Goal: Task Accomplishment & Management: Manage account settings

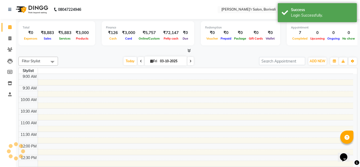
select select "en"
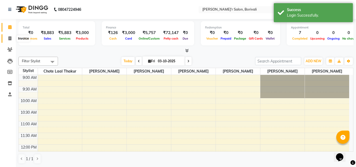
click at [8, 39] on icon at bounding box center [9, 38] width 3 height 4
select select "8737"
select select "service"
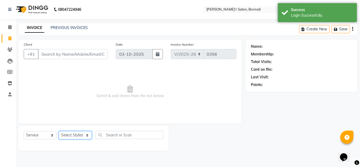
click at [80, 135] on select "Select Stylist Alisha Shaikh Chote Laal Thakur Mohd Gulsher Alvi Naushad Nida S…" at bounding box center [75, 135] width 33 height 8
select select "89310"
click at [59, 131] on select "Select Stylist Alisha Shaikh Chote Laal Thakur Mohd Gulsher Alvi Naushad Nida S…" at bounding box center [75, 135] width 33 height 8
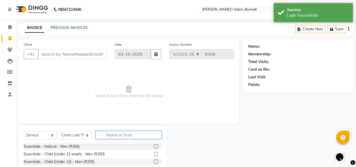
click at [134, 134] on input "text" at bounding box center [129, 135] width 66 height 8
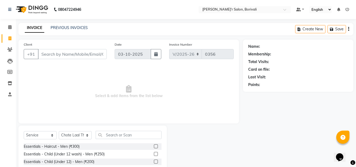
click at [154, 146] on label at bounding box center [156, 146] width 4 height 4
click at [154, 146] on input "checkbox" at bounding box center [155, 146] width 3 height 3
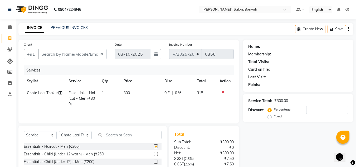
checkbox input "false"
click at [67, 56] on input "Client" at bounding box center [72, 54] width 69 height 10
type input "8"
type input "0"
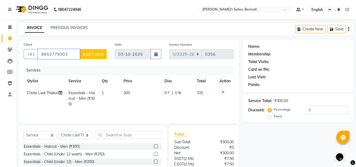
type input "8652779303"
click at [92, 55] on span "Add Client" at bounding box center [93, 53] width 21 height 5
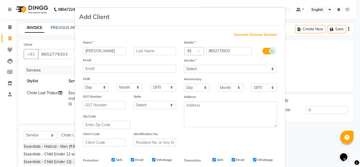
type input "Sauravh"
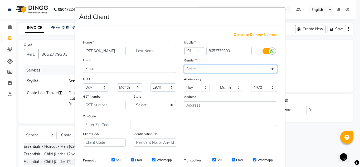
click at [196, 73] on select "Select Male Female Other Prefer Not To Say" at bounding box center [230, 69] width 93 height 8
select select "male"
click at [184, 65] on select "Select Male Female Other Prefer Not To Say" at bounding box center [230, 69] width 93 height 8
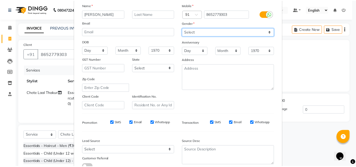
scroll to position [76, 0]
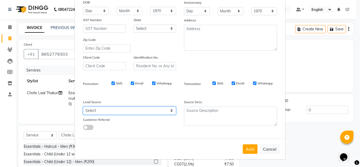
click at [128, 114] on select "Select Walk-in Referral Internet Friend Word of Mouth Advertisement Facebook Ju…" at bounding box center [129, 111] width 93 height 8
select select "56608"
click at [83, 107] on select "Select Walk-in Referral Internet Friend Word of Mouth Advertisement Facebook Ju…" at bounding box center [129, 111] width 93 height 8
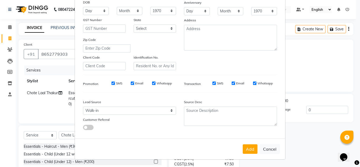
click at [250, 147] on button "Add" at bounding box center [250, 148] width 15 height 9
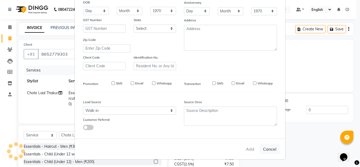
select select
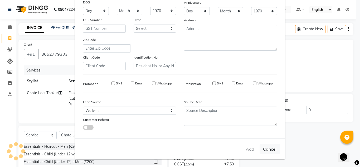
select select
checkbox input "false"
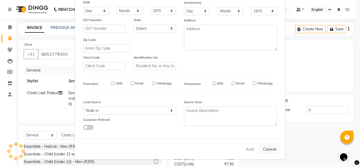
checkbox input "false"
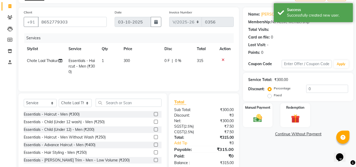
scroll to position [44, 0]
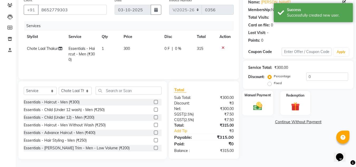
click at [260, 106] on img at bounding box center [258, 106] width 15 height 11
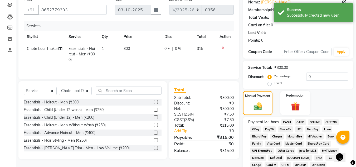
click at [256, 128] on span "GPay" at bounding box center [256, 129] width 11 height 6
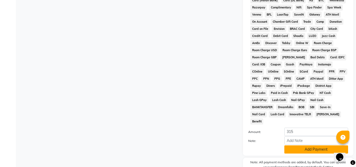
scroll to position [229, 0]
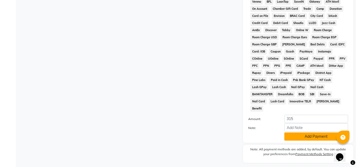
click at [302, 132] on button "Add Payment" at bounding box center [317, 136] width 64 height 8
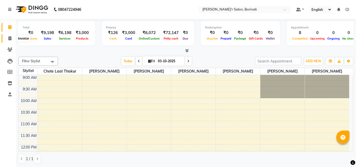
click at [8, 38] on icon at bounding box center [9, 38] width 3 height 4
select select "8737"
select select "service"
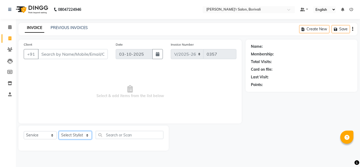
click at [75, 136] on select "Select Stylist Alisha Shaikh Chote Laal Thakur Mohd Gulsher Alvi Naushad Nida S…" at bounding box center [75, 135] width 33 height 8
select select "89312"
click at [59, 131] on select "Select Stylist Alisha Shaikh Chote Laal Thakur Mohd Gulsher Alvi Naushad Nida S…" at bounding box center [75, 135] width 33 height 8
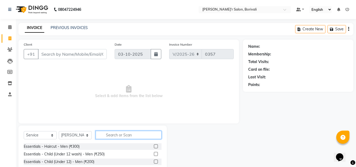
click at [109, 136] on input "text" at bounding box center [129, 135] width 66 height 8
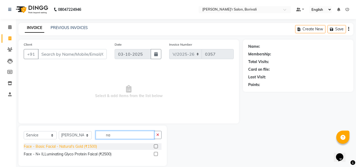
type input "n"
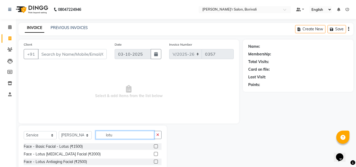
type input "lotu"
click at [156, 146] on label at bounding box center [156, 146] width 4 height 4
click at [156, 146] on input "checkbox" at bounding box center [155, 146] width 3 height 3
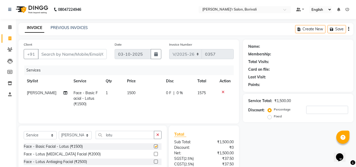
checkbox input "false"
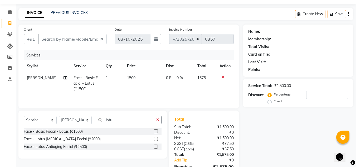
scroll to position [44, 0]
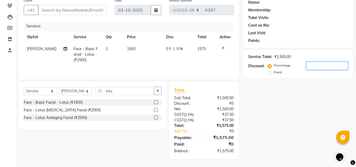
click at [317, 67] on input "number" at bounding box center [328, 66] width 42 height 8
click at [274, 73] on label "Fixed" at bounding box center [278, 72] width 8 height 5
click at [272, 73] on input "Fixed" at bounding box center [271, 72] width 4 height 4
radio input "true"
click at [320, 65] on input "number" at bounding box center [328, 66] width 42 height 8
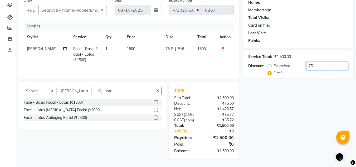
type input "75"
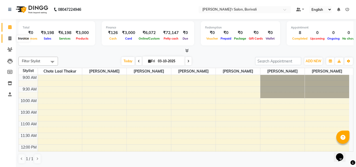
click at [9, 39] on icon at bounding box center [9, 38] width 3 height 4
select select "8737"
select select "service"
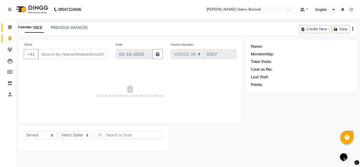
click at [11, 29] on span at bounding box center [9, 27] width 9 height 6
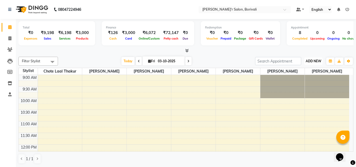
click at [317, 61] on span "ADD NEW" at bounding box center [314, 61] width 16 height 4
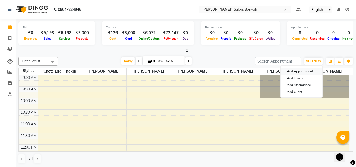
click at [307, 68] on button "Add Appointment" at bounding box center [302, 71] width 42 height 7
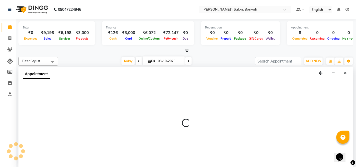
select select "600"
select select "tentative"
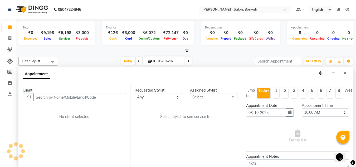
scroll to position [0, 0]
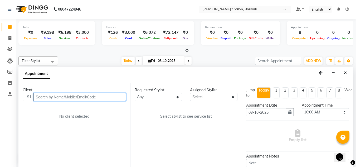
click at [102, 96] on input "text" at bounding box center [80, 97] width 93 height 8
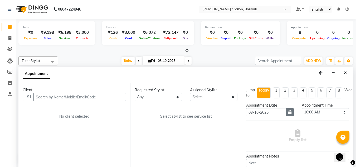
click at [290, 111] on button "button" at bounding box center [290, 112] width 8 height 8
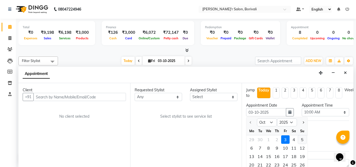
click at [304, 138] on div "5" at bounding box center [302, 139] width 8 height 8
type input "05-10-2025"
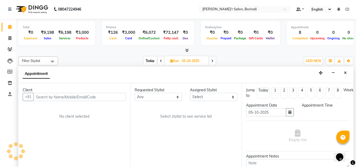
scroll to position [225, 0]
select select "600"
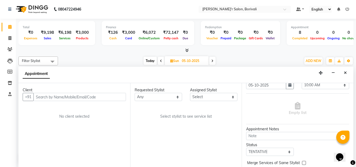
scroll to position [53, 0]
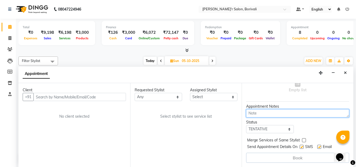
click at [271, 111] on textarea at bounding box center [297, 113] width 103 height 8
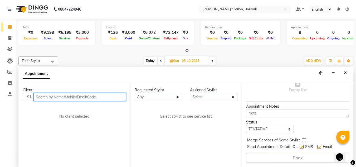
click at [99, 97] on input "text" at bounding box center [80, 97] width 93 height 8
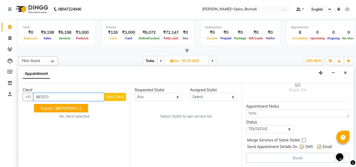
click at [51, 110] on span "Sakshi" at bounding box center [46, 108] width 13 height 5
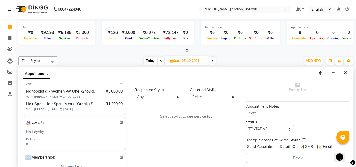
scroll to position [106, 0]
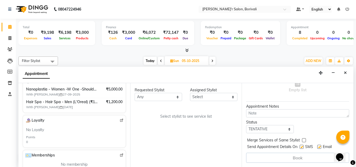
type input "9870708612"
click at [78, 87] on span "Nanoplastia - Women -W One -Shoulder (₹5500)" at bounding box center [62, 90] width 72 height 6
click at [80, 90] on span "Nanoplastia - Women -W One -Shoulder (₹5500)" at bounding box center [62, 90] width 72 height 6
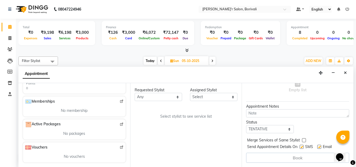
scroll to position [0, 0]
click at [177, 97] on select "Any Alisha Shaikh Chote Laal Thakur Mohd Gulsher Alvi Naushad Nida Shaikh Prera…" at bounding box center [158, 97] width 47 height 8
select select "91581"
click at [135, 93] on select "Any Alisha Shaikh Chote Laal Thakur Mohd Gulsher Alvi Naushad Nida Shaikh Prera…" at bounding box center [158, 97] width 47 height 8
select select "91581"
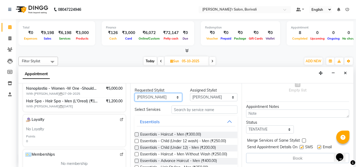
scroll to position [0, 0]
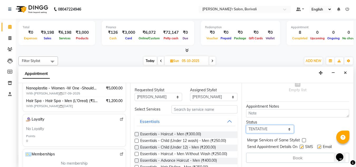
click at [262, 125] on select "Select TENTATIVE CONFIRM UPCOMING" at bounding box center [269, 129] width 47 height 8
select select "confirm booking"
click at [246, 125] on select "Select TENTATIVE CONFIRM UPCOMING" at bounding box center [269, 129] width 47 height 8
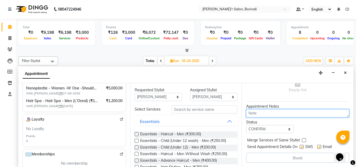
click at [266, 110] on textarea at bounding box center [297, 113] width 103 height 8
type textarea "n"
type textarea "w one"
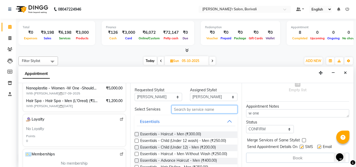
click at [203, 112] on input "text" at bounding box center [205, 109] width 66 height 8
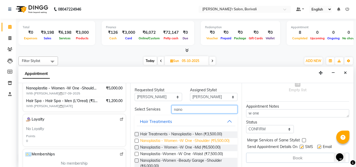
type input "nano"
click at [209, 140] on span "Nanoplastia - Women -W One -Shoulder (₹5,500.00)" at bounding box center [184, 141] width 89 height 7
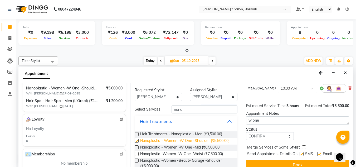
checkbox input "false"
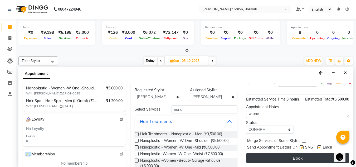
click at [315, 153] on button "Book" at bounding box center [297, 157] width 103 height 9
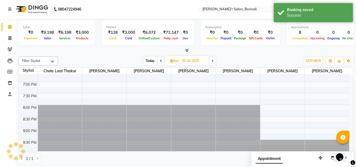
scroll to position [0, 0]
click at [160, 64] on span at bounding box center [161, 61] width 6 height 8
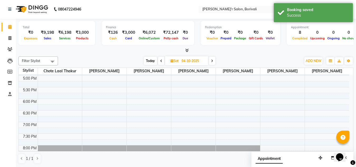
scroll to position [225, 0]
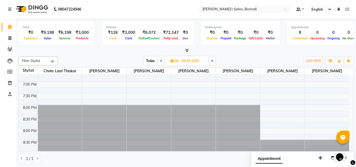
click at [161, 62] on icon at bounding box center [161, 60] width 2 height 3
type input "03-10-2025"
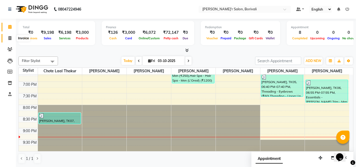
click at [11, 38] on icon at bounding box center [9, 38] width 3 height 4
select select "service"
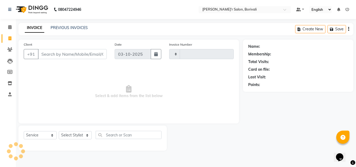
type input "0357"
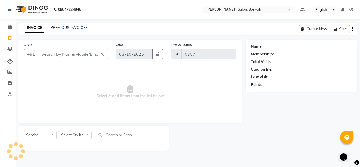
select select "8737"
click at [75, 136] on select "Select Stylist" at bounding box center [75, 135] width 33 height 8
select select "91581"
click at [59, 131] on select "Select Stylist Alisha Shaikh Chote Laal Thakur Mohd Gulsher Alvi Naushad Nida S…" at bounding box center [75, 135] width 33 height 8
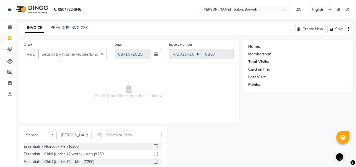
click at [154, 146] on label at bounding box center [156, 146] width 4 height 4
click at [154, 146] on input "checkbox" at bounding box center [155, 146] width 3 height 3
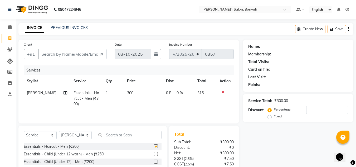
checkbox input "false"
click at [129, 130] on div "Select Service Product Membership Package Voucher Prepaid Gift Card Select Styl…" at bounding box center [92, 165] width 149 height 78
click at [128, 133] on input "text" at bounding box center [129, 135] width 66 height 8
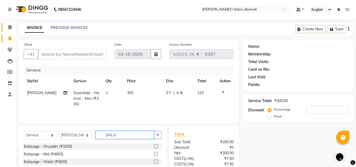
type input "BALA"
click at [11, 24] on link "Calendar" at bounding box center [8, 27] width 13 height 9
click at [10, 25] on icon at bounding box center [9, 27] width 3 height 4
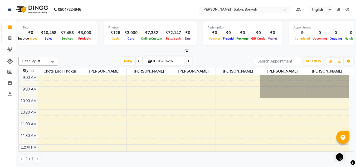
click at [12, 36] on span at bounding box center [9, 39] width 9 height 6
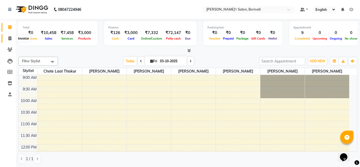
select select "8737"
select select "service"
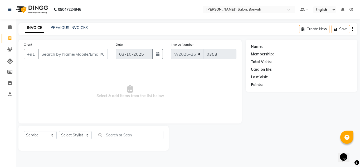
click at [83, 56] on input "Client" at bounding box center [73, 54] width 70 height 10
click at [80, 54] on input "Client" at bounding box center [73, 54] width 70 height 10
click at [9, 27] on icon at bounding box center [9, 27] width 3 height 4
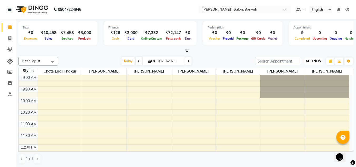
click at [310, 62] on span "ADD NEW" at bounding box center [314, 61] width 16 height 4
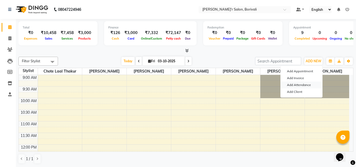
click at [307, 82] on link "Add Attendance" at bounding box center [302, 85] width 42 height 7
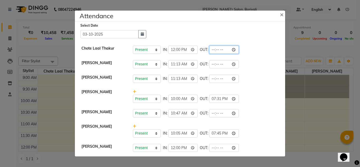
click at [222, 48] on input "time" at bounding box center [224, 50] width 30 height 8
type input "21:00"
click at [354, 125] on ngb-modal-window "Attendance × Select Date 03-10-2025 Chote Laal Thakur Present Absent Late Half …" at bounding box center [180, 83] width 360 height 167
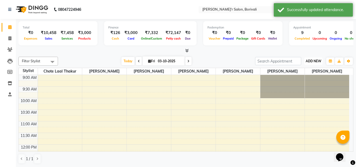
click at [317, 61] on span "ADD NEW" at bounding box center [314, 61] width 16 height 4
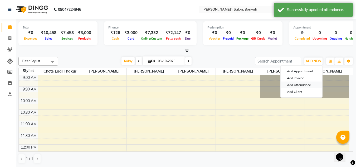
click at [295, 84] on link "Add Attendance" at bounding box center [302, 85] width 42 height 7
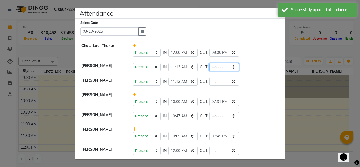
click at [223, 67] on input "time" at bounding box center [224, 67] width 30 height 8
click at [223, 52] on input "21:00" at bounding box center [224, 53] width 30 height 8
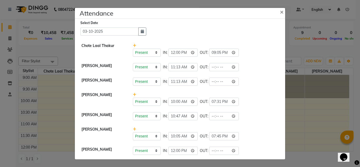
type input "21:05"
click at [255, 89] on li "Mohd Gulsher Alvi Present Absent Late Half Day Weekly Off IN: 10:00 OUT: 19:31" at bounding box center [180, 99] width 208 height 20
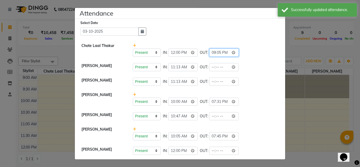
click at [225, 50] on input "21:05" at bounding box center [224, 53] width 30 height 8
click at [224, 51] on input "21:05" at bounding box center [224, 53] width 30 height 8
click at [222, 52] on input "21:05" at bounding box center [224, 53] width 30 height 8
type input "21:30"
click at [252, 87] on li "Alisha Shaikh Present Absent Late Half Day Weekly Off IN: 11:13 OUT:" at bounding box center [180, 81] width 208 height 15
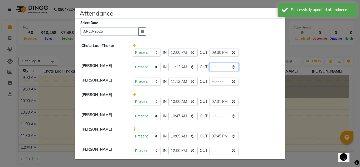
click at [222, 67] on input "time" at bounding box center [224, 67] width 30 height 8
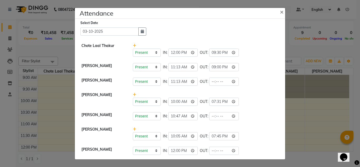
type input "21:00"
click at [252, 118] on div "Present Absent Late Half Day Weekly Off IN: 10:47 OUT:" at bounding box center [206, 116] width 146 height 8
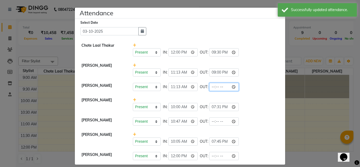
click at [218, 87] on input "time" at bounding box center [224, 87] width 30 height 8
type input "21:00"
click at [246, 125] on div "Present Absent Late Half Day Weekly Off IN: 10:47 OUT:" at bounding box center [206, 121] width 146 height 8
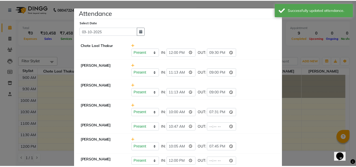
scroll to position [11, 0]
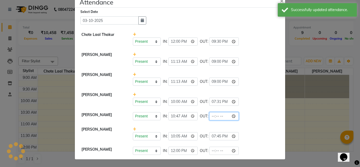
click at [219, 116] on input "time" at bounding box center [224, 116] width 30 height 8
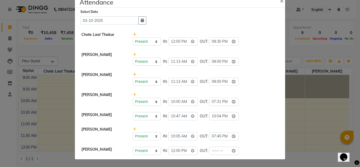
type input "22:04"
click at [248, 94] on div "Present Absent Late Half Day Weekly Off IN: 10:00 OUT: 19:31" at bounding box center [206, 99] width 154 height 14
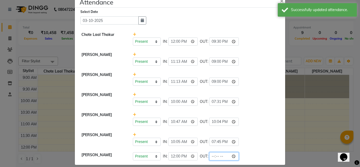
click at [222, 155] on input "time" at bounding box center [224, 156] width 30 height 8
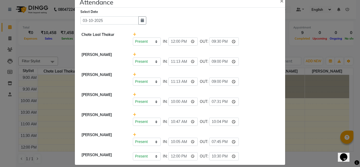
type input "22:30"
click at [347, 144] on ngb-modal-window "Attendance × Select Date 03-10-2025 Chote Laal Thakur Present Absent Late Half …" at bounding box center [180, 83] width 360 height 167
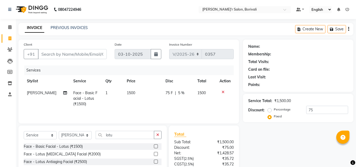
select select "8737"
select select "service"
select select "89312"
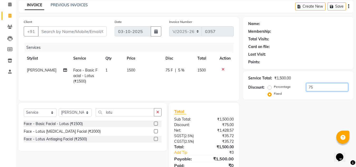
scroll to position [44, 0]
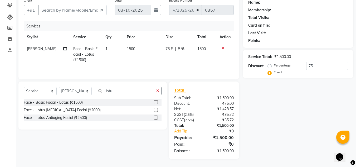
click at [183, 151] on div "Balance :" at bounding box center [187, 151] width 34 height 6
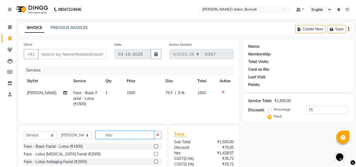
click at [123, 137] on input "lotu" at bounding box center [125, 135] width 59 height 8
type input "l"
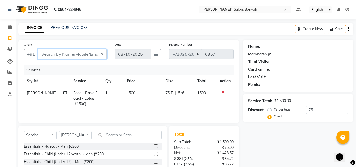
click at [50, 50] on input "Client" at bounding box center [72, 54] width 69 height 10
type input "y"
radio input "true"
type input "0"
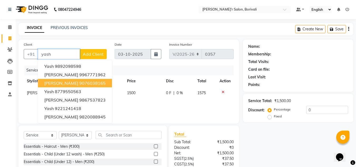
click at [64, 85] on span "[PERSON_NAME]" at bounding box center [61, 82] width 34 height 5
type input "9076038165"
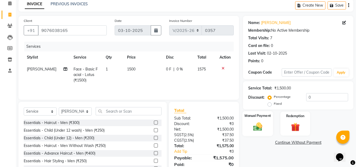
scroll to position [44, 0]
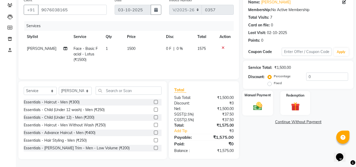
click at [260, 109] on img at bounding box center [258, 106] width 15 height 11
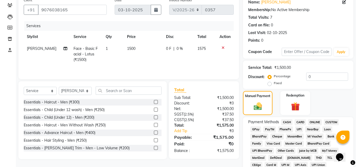
click at [287, 120] on span "CASH" at bounding box center [286, 122] width 11 height 6
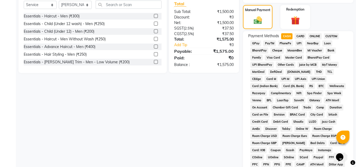
scroll to position [236, 0]
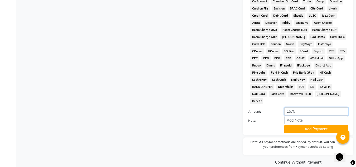
click at [303, 107] on input "1575" at bounding box center [317, 111] width 64 height 8
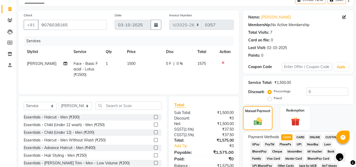
scroll to position [25, 0]
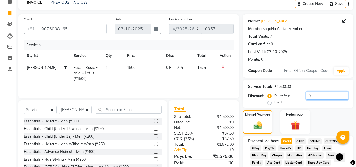
click at [315, 95] on input "0" at bounding box center [328, 96] width 42 height 8
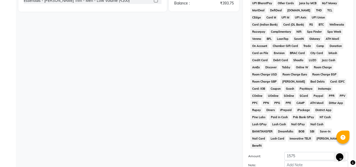
scroll to position [236, 0]
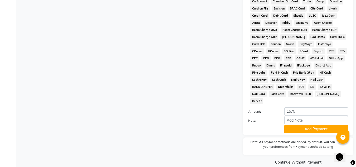
type input "75"
click at [300, 116] on input "Note:" at bounding box center [317, 120] width 64 height 8
click at [335, 116] on input "paid 1200 (balance 300" at bounding box center [317, 120] width 64 height 8
type input "paid 1200 (balance 300)"
click at [316, 125] on button "Add Payment" at bounding box center [317, 129] width 64 height 8
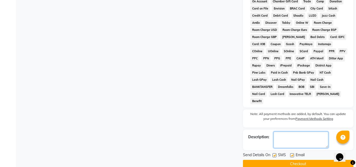
click at [290, 135] on textarea at bounding box center [301, 140] width 55 height 16
type textarea "300 balance"
click at [273, 160] on button "Checkout" at bounding box center [298, 164] width 111 height 8
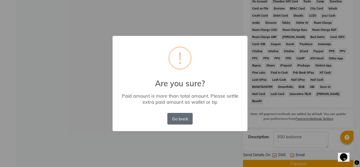
click at [183, 118] on button "Go back" at bounding box center [180, 119] width 25 height 12
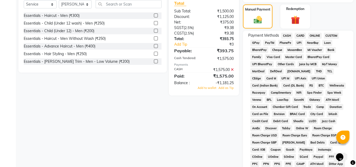
scroll to position [52, 0]
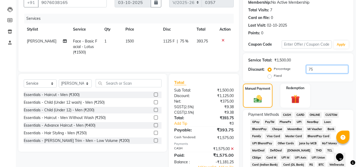
click at [327, 70] on input "75" at bounding box center [328, 69] width 42 height 8
type input "7"
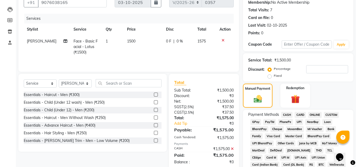
click at [274, 75] on label "Fixed" at bounding box center [278, 75] width 8 height 5
click at [271, 75] on input "Fixed" at bounding box center [271, 76] width 4 height 4
radio input "true"
click at [310, 68] on input "number" at bounding box center [328, 69] width 42 height 8
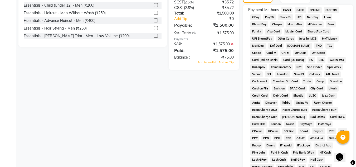
scroll to position [236, 0]
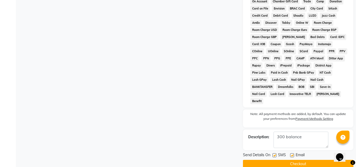
click at [307, 160] on button "Checkout" at bounding box center [298, 164] width 111 height 8
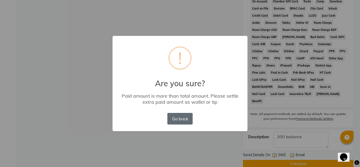
click at [183, 116] on button "Go back" at bounding box center [180, 119] width 25 height 12
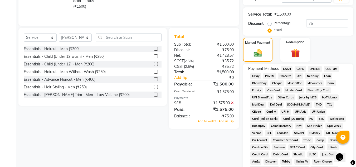
scroll to position [79, 0]
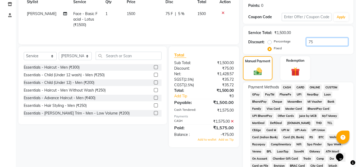
click at [326, 42] on input "75" at bounding box center [328, 42] width 42 height 8
type input "7"
type input "75"
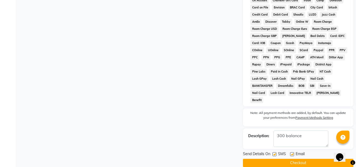
scroll to position [238, 0]
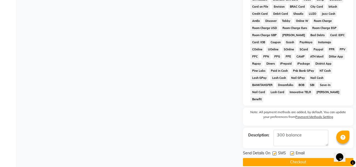
click at [323, 158] on button "Checkout" at bounding box center [298, 162] width 111 height 8
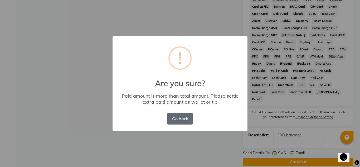
click at [175, 122] on button "Go back" at bounding box center [180, 119] width 25 height 12
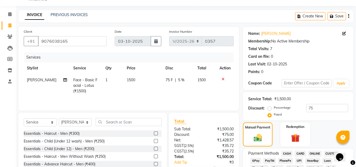
scroll to position [0, 0]
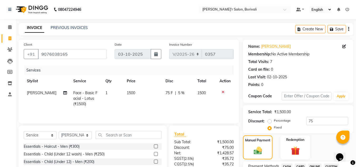
click at [222, 92] on icon at bounding box center [223, 92] width 3 height 4
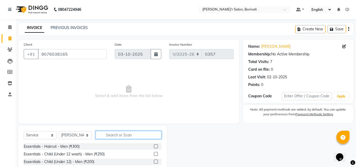
click at [113, 136] on input "text" at bounding box center [129, 135] width 66 height 8
type input "lotus"
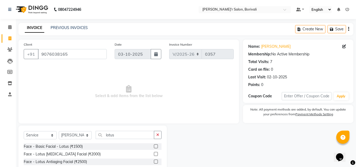
click at [155, 147] on label at bounding box center [156, 146] width 4 height 4
click at [155, 147] on input "checkbox" at bounding box center [155, 146] width 3 height 3
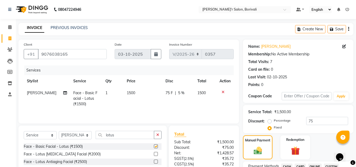
checkbox input "false"
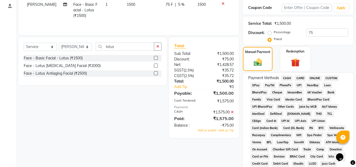
scroll to position [79, 0]
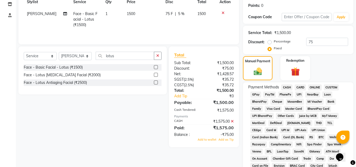
click at [288, 87] on span "CASH" at bounding box center [286, 87] width 11 height 6
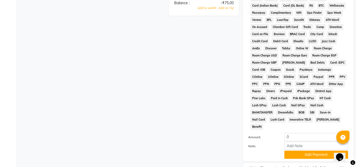
scroll to position [264, 0]
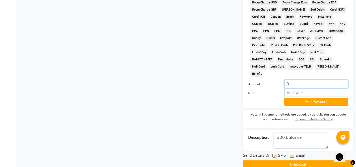
click at [299, 80] on input "0" at bounding box center [317, 84] width 64 height 8
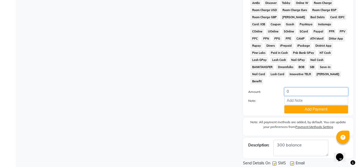
scroll to position [158, 0]
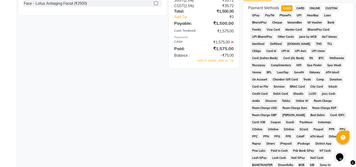
click at [283, 7] on span "CASH" at bounding box center [286, 8] width 11 height 6
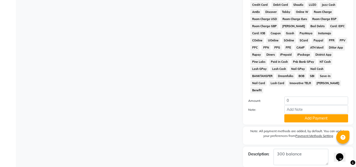
scroll to position [266, 0]
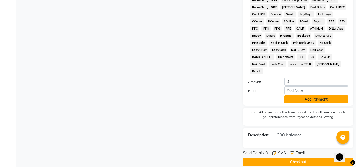
click at [301, 95] on button "Add Payment" at bounding box center [317, 99] width 64 height 8
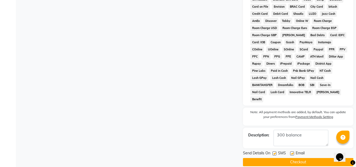
click at [307, 158] on button "Checkout" at bounding box center [298, 162] width 111 height 8
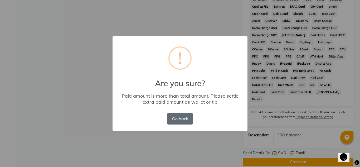
click at [183, 118] on button "Go back" at bounding box center [180, 119] width 25 height 12
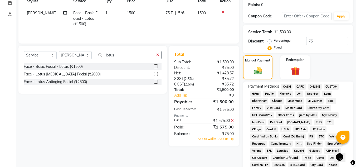
scroll to position [0, 0]
